Goal: Task Accomplishment & Management: Manage account settings

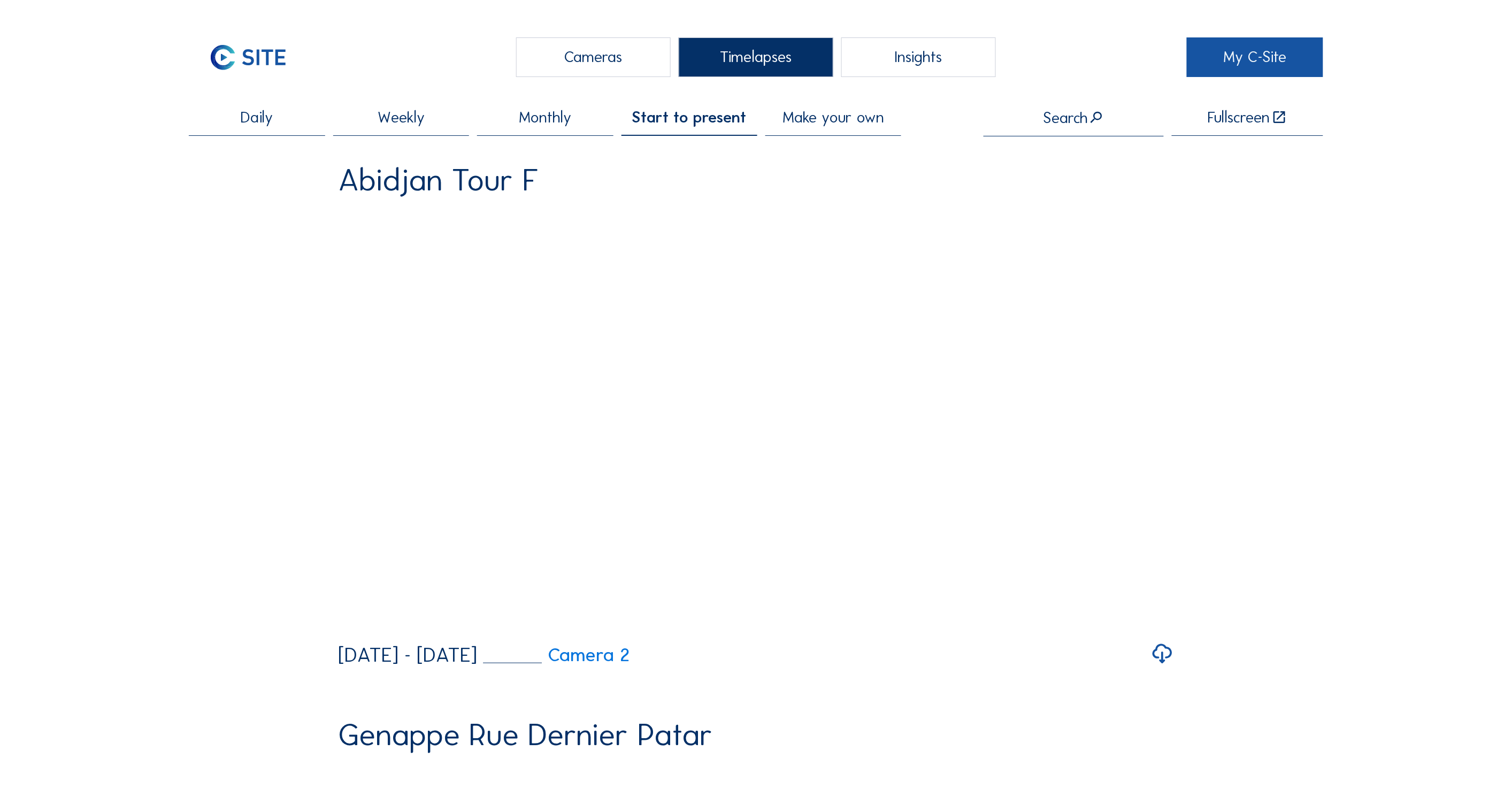
click at [1070, 117] on input "text" at bounding box center [1074, 117] width 180 height 17
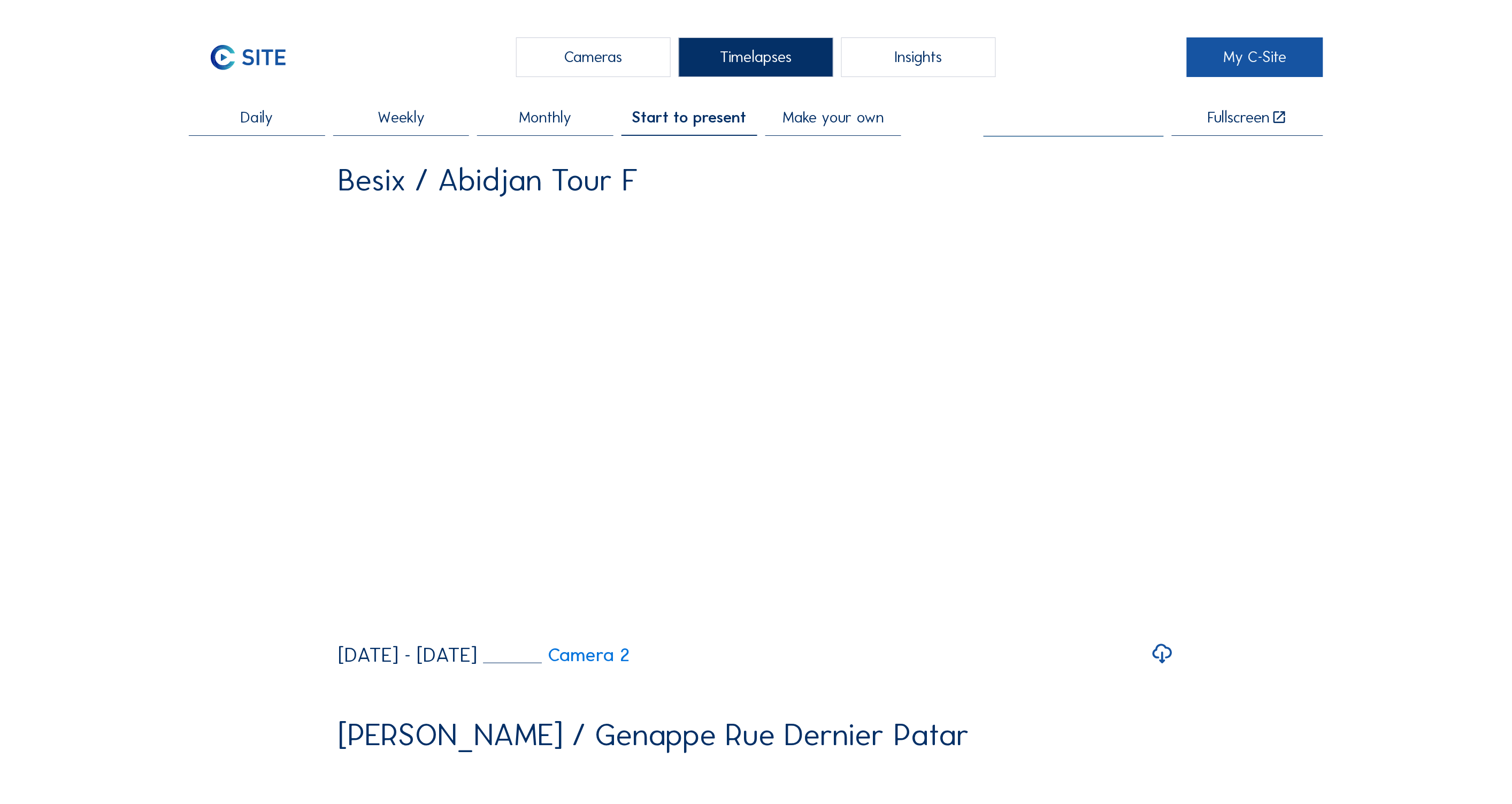
click at [1239, 52] on link "My C-Site" at bounding box center [1255, 57] width 136 height 40
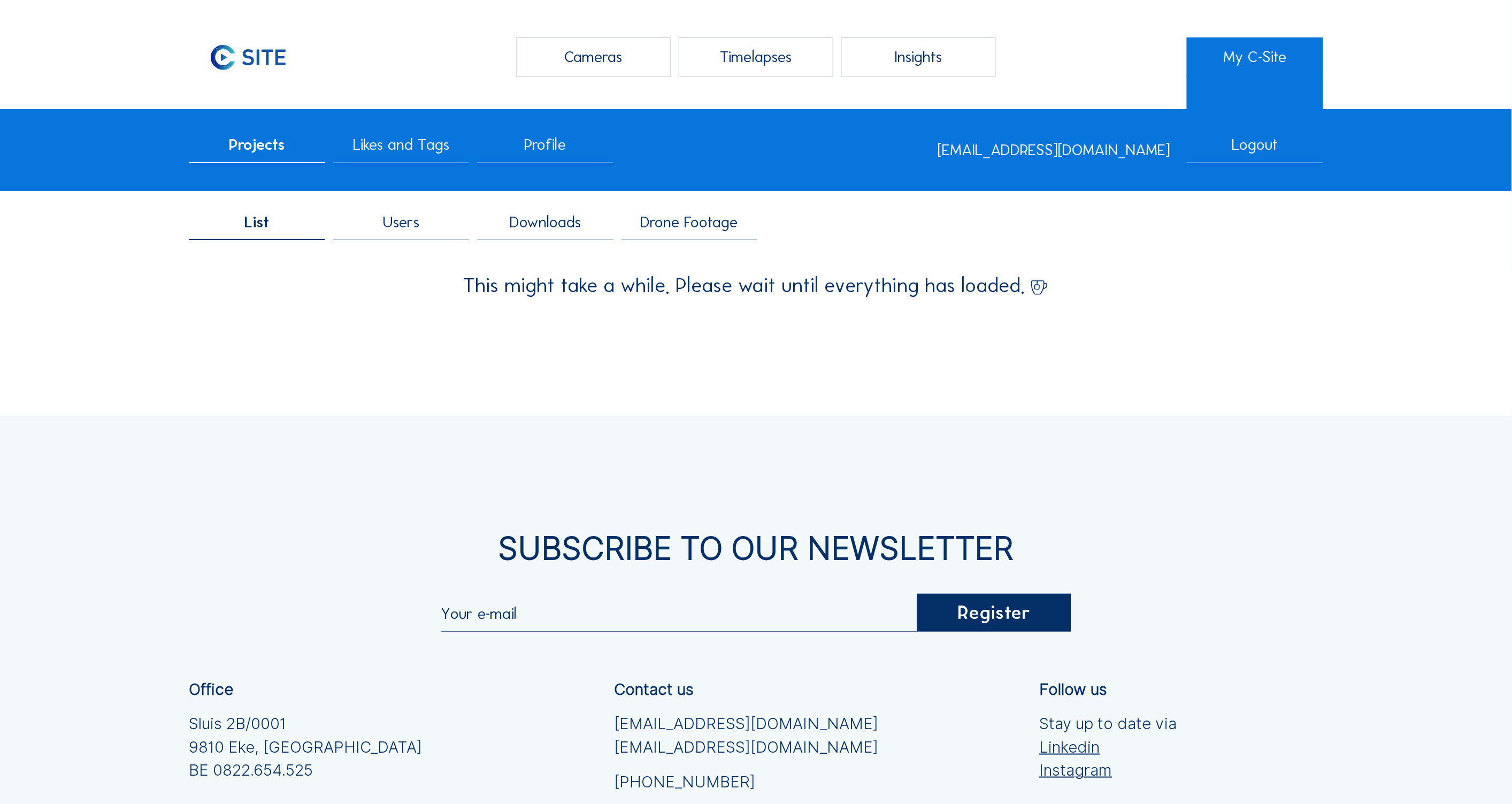
click at [406, 222] on span "Users" at bounding box center [401, 222] width 37 height 16
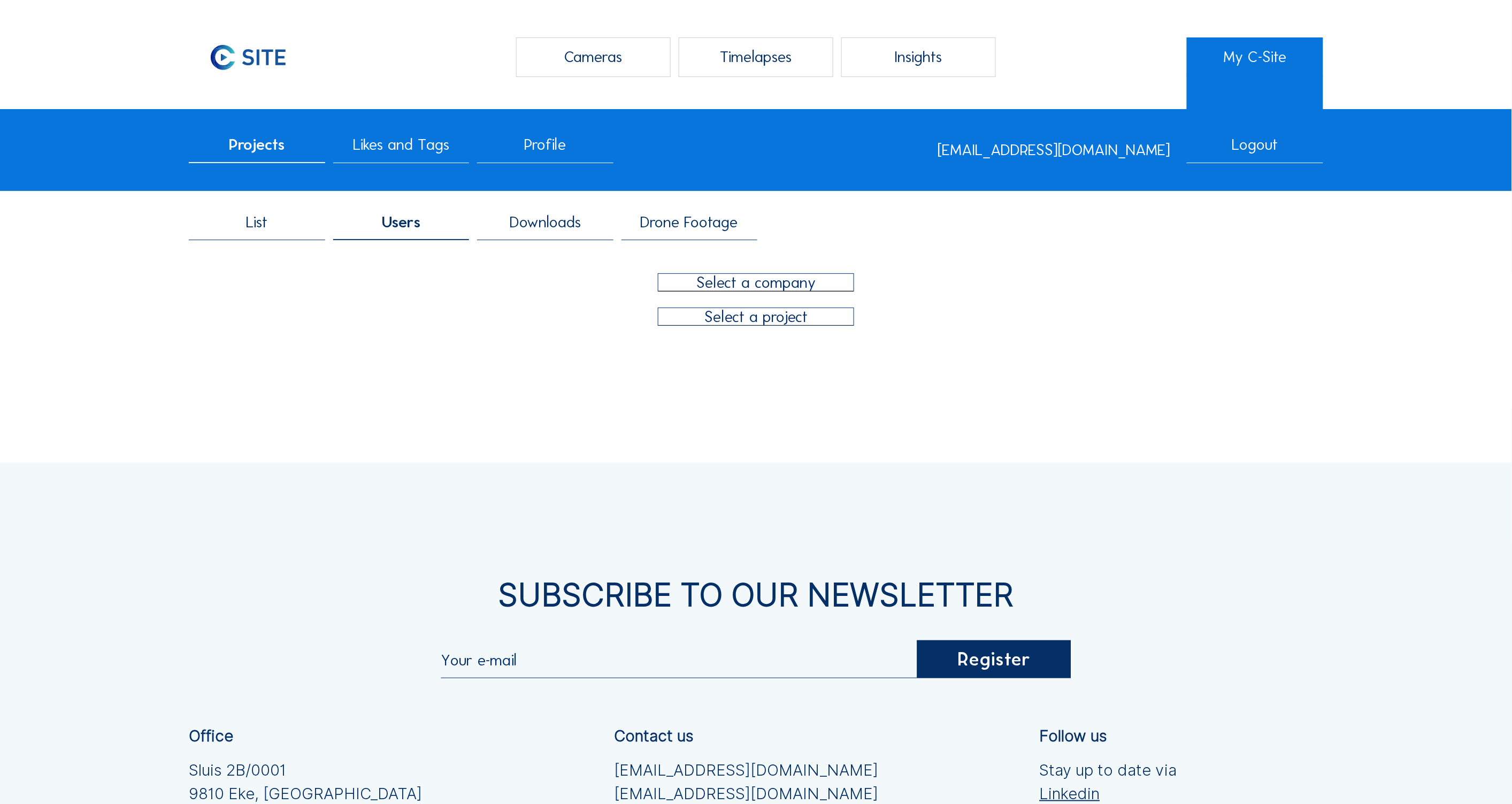
click at [802, 282] on div at bounding box center [756, 282] width 196 height 17
click at [688, 413] on div "JDP Bouw" at bounding box center [757, 414] width 180 height 10
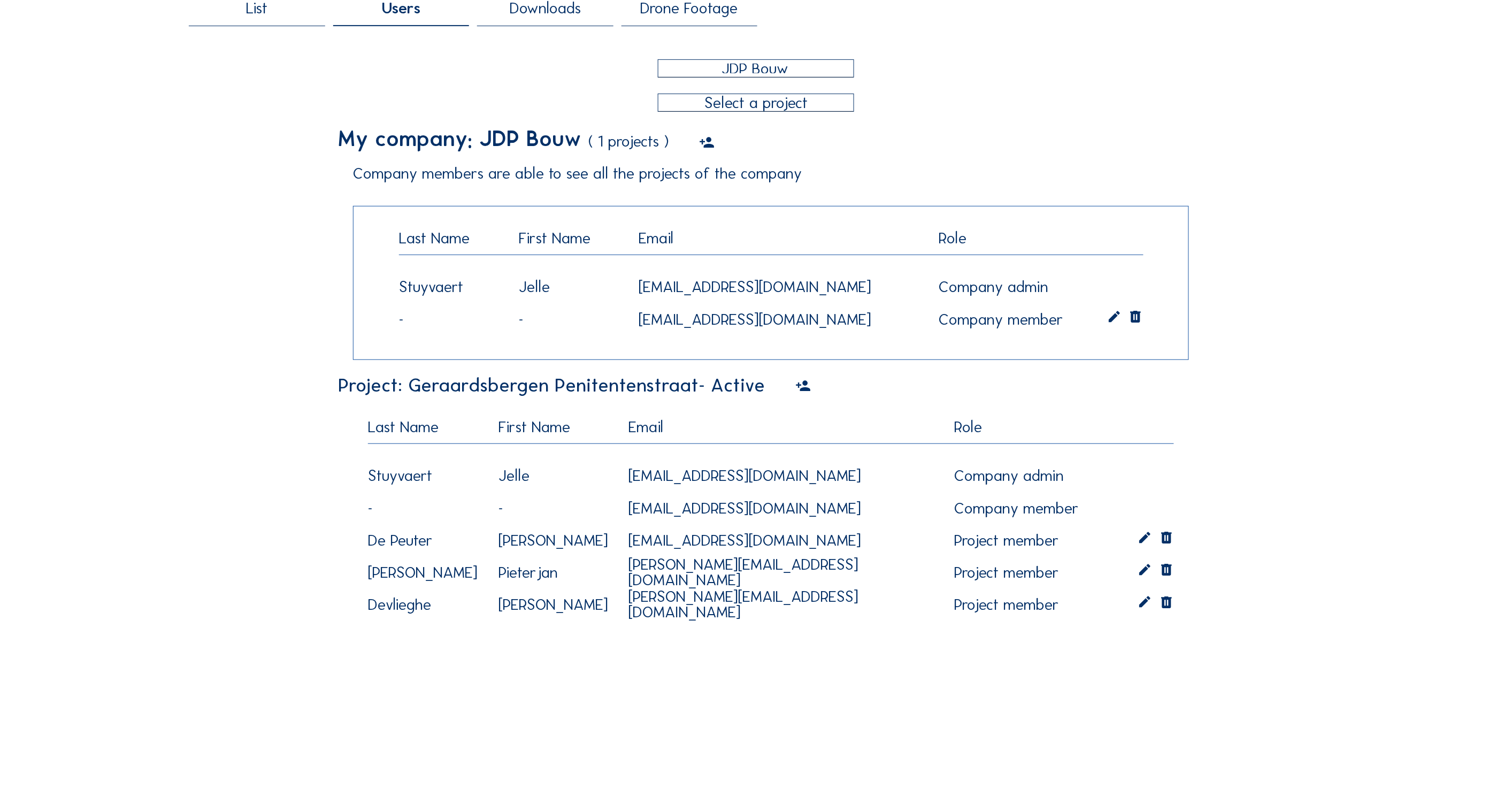
scroll to position [285, 0]
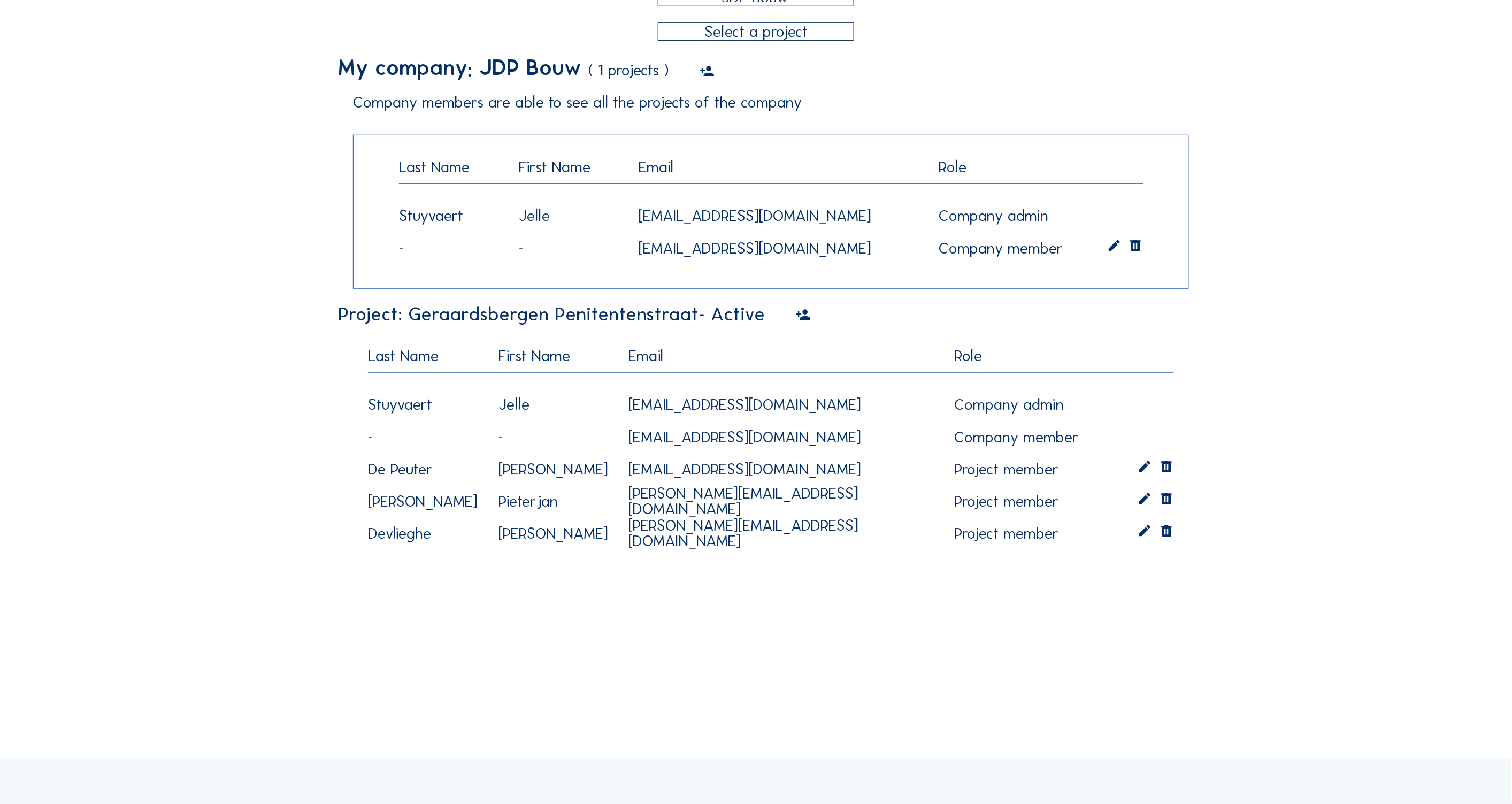
click at [627, 503] on div "[PERSON_NAME][EMAIL_ADDRESS][DOMAIN_NAME]" at bounding box center [785, 501] width 325 height 44
drag, startPoint x: 804, startPoint y: 501, endPoint x: 893, endPoint y: 503, distance: 89.0
click at [893, 503] on div "[PERSON_NAME][EMAIL_ADDRESS][DOMAIN_NAME]" at bounding box center [785, 501] width 325 height 44
click at [1260, 511] on div "List Users Downloads Drone Footage JDP Bouw My company: JDP Bouw ( 1 projects )…" at bounding box center [755, 275] width 1134 height 726
click at [1172, 499] on icon at bounding box center [1166, 501] width 16 height 20
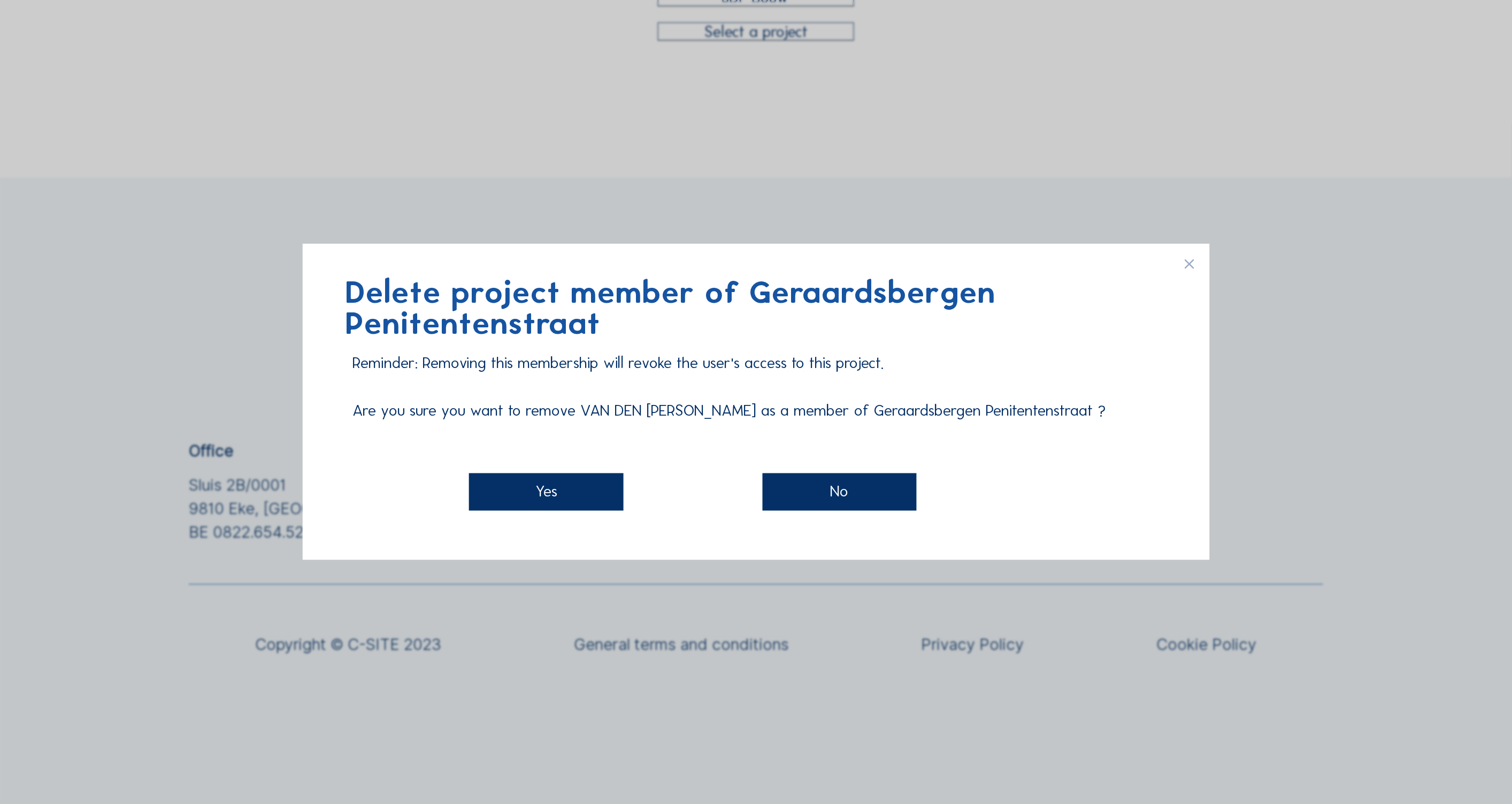
click at [566, 495] on div "Yes" at bounding box center [546, 492] width 154 height 38
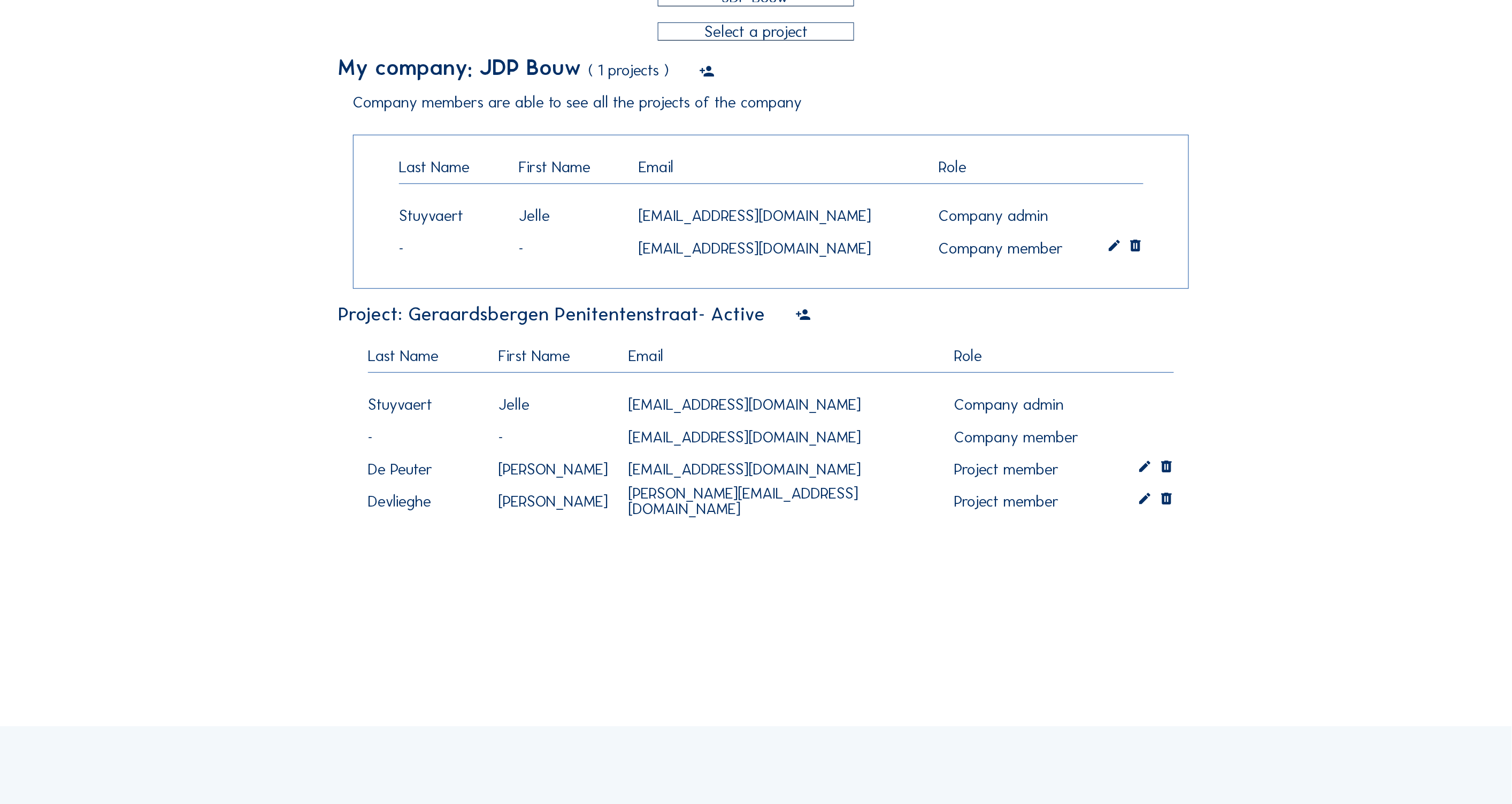
click at [1167, 496] on icon at bounding box center [1166, 501] width 16 height 20
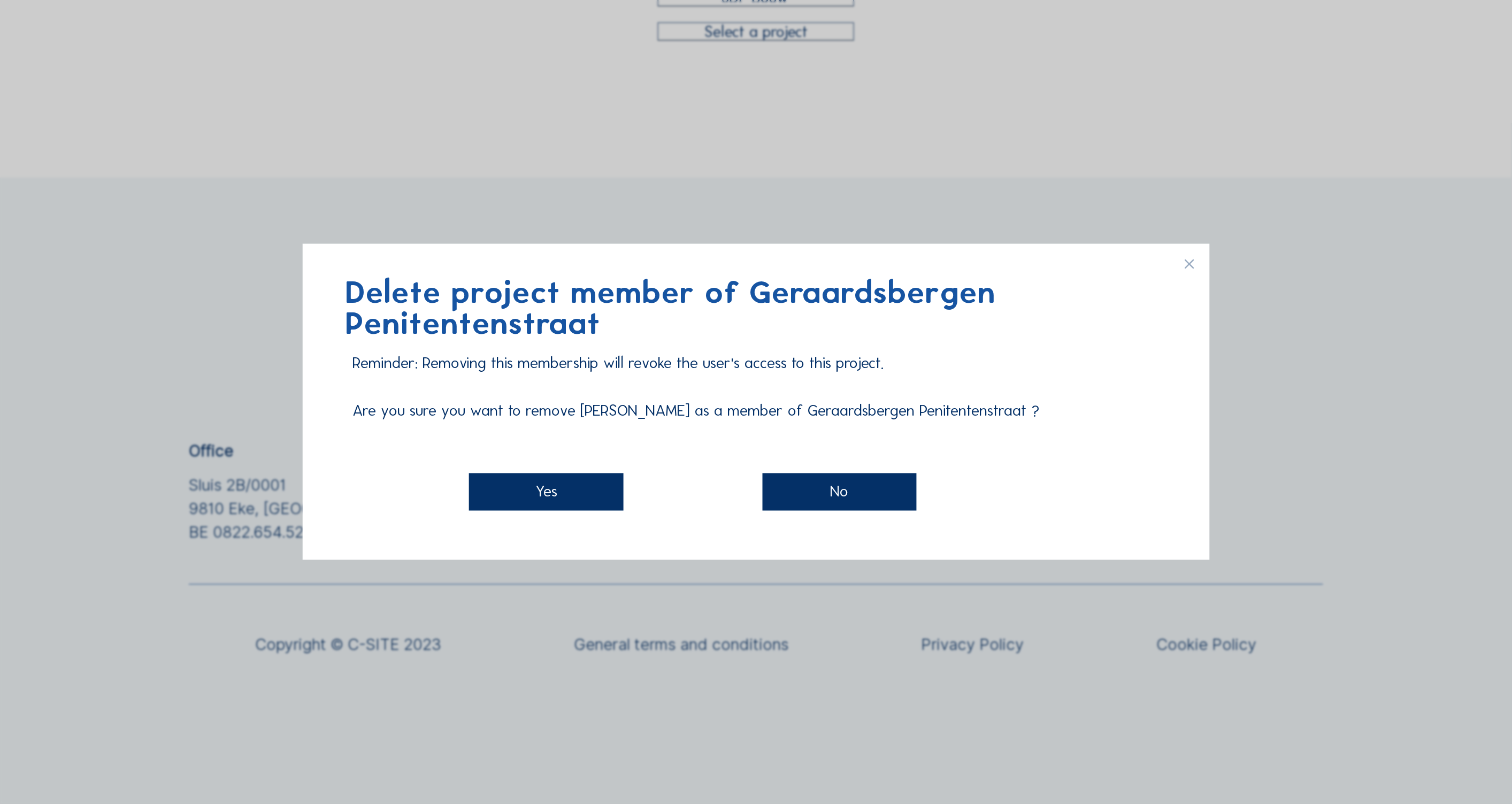
click at [511, 490] on div "Yes" at bounding box center [546, 492] width 154 height 38
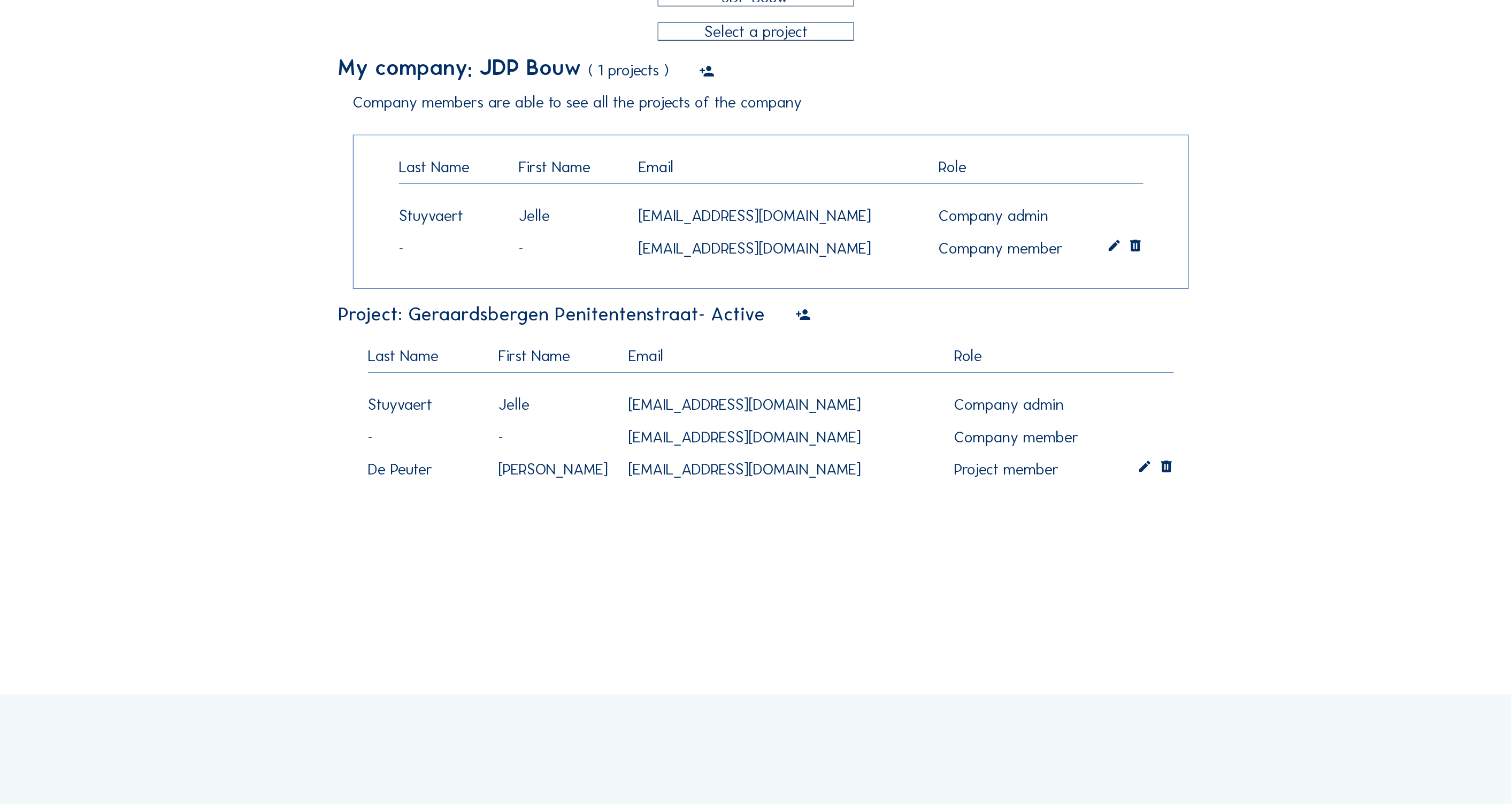
drag, startPoint x: 406, startPoint y: 314, endPoint x: 686, endPoint y: 321, distance: 280.1
click at [686, 321] on div "Project: Geraardsbergen Penitentenstraat - Active" at bounding box center [551, 314] width 427 height 19
click at [622, 628] on div "Cameras Timelapses Insights My C-Site Projects Likes and Tags Profile [EMAIL_AD…" at bounding box center [756, 522] width 1512 height 1615
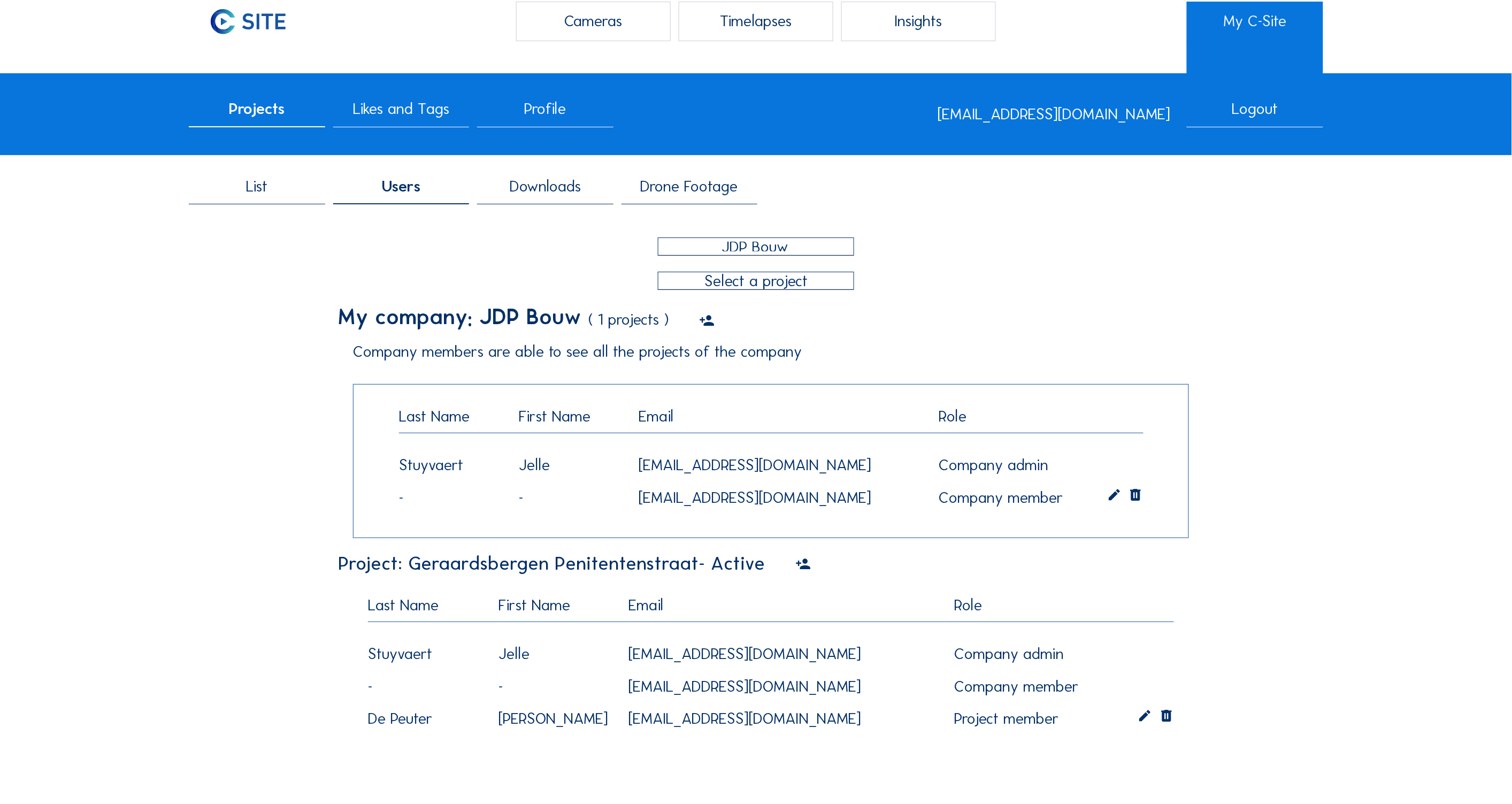
scroll to position [0, 0]
